Goal: Task Accomplishment & Management: Manage account settings

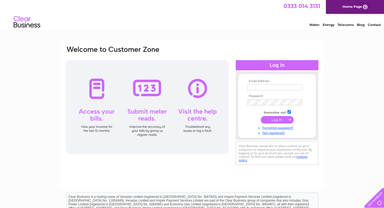
type input "[EMAIL_ADDRESS][DOMAIN_NAME]"
click at [273, 118] on input "submit" at bounding box center [277, 119] width 33 height 7
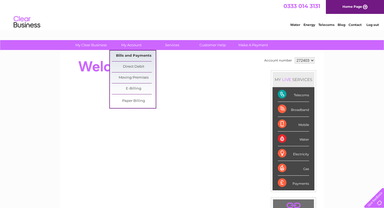
click at [132, 56] on link "Bills and Payments" at bounding box center [134, 55] width 44 height 11
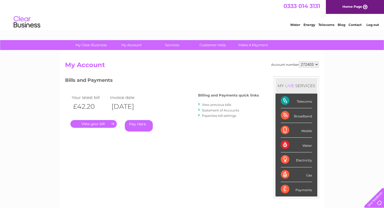
click at [93, 125] on link "." at bounding box center [93, 124] width 46 height 8
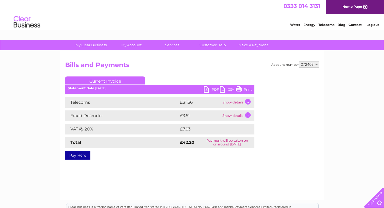
click at [206, 89] on link "PDF" at bounding box center [212, 90] width 16 height 8
